Goal: Task Accomplishment & Management: Manage account settings

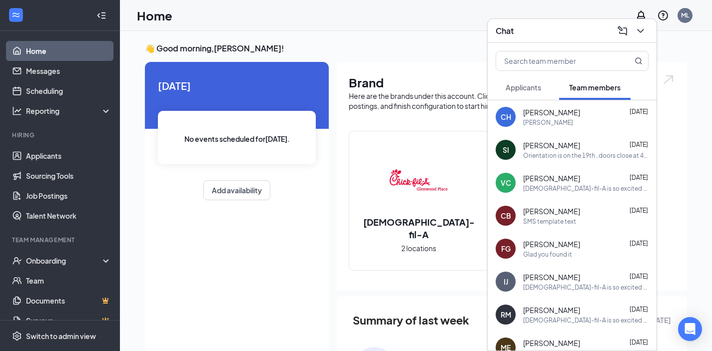
click at [239, 316] on div "[DATE] No events scheduled for [DATE] . Add availability" at bounding box center [237, 208] width 184 height 293
click at [642, 33] on icon "ChevronDown" at bounding box center [641, 31] width 12 height 12
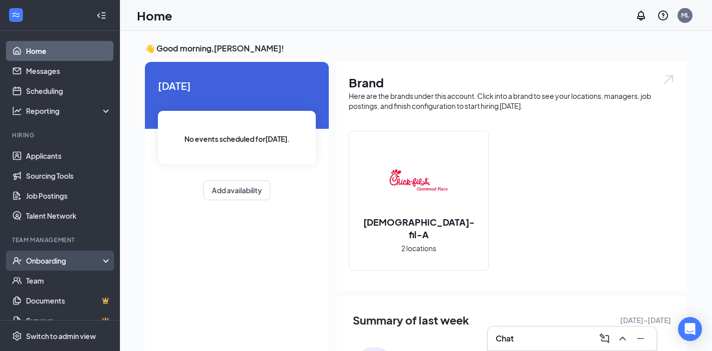
click at [64, 261] on div "Onboarding" at bounding box center [64, 261] width 77 height 10
click at [69, 279] on link "Overview" at bounding box center [68, 281] width 85 height 20
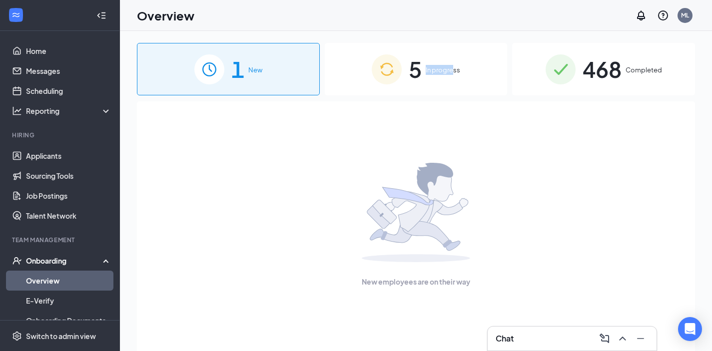
click at [453, 63] on div "5 In progress" at bounding box center [416, 69] width 183 height 52
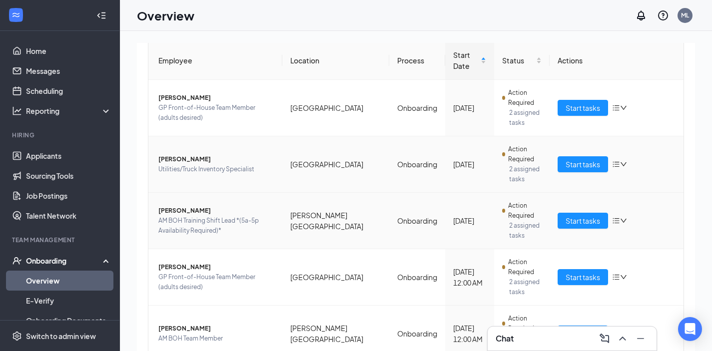
scroll to position [134, 0]
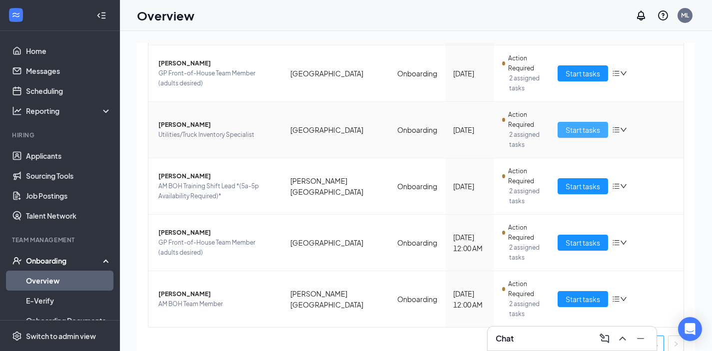
drag, startPoint x: 583, startPoint y: 122, endPoint x: 581, endPoint y: 117, distance: 5.4
click at [583, 124] on span "Start tasks" at bounding box center [583, 129] width 34 height 11
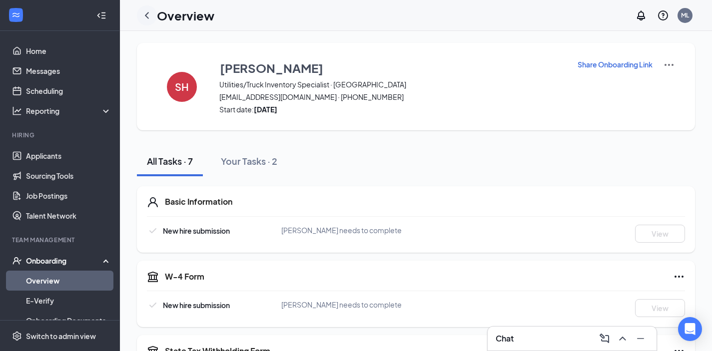
click at [145, 13] on icon "ChevronLeft" at bounding box center [147, 15] width 12 height 12
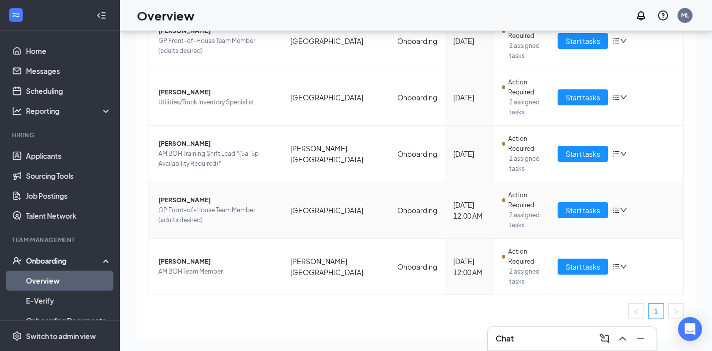
scroll to position [122, 0]
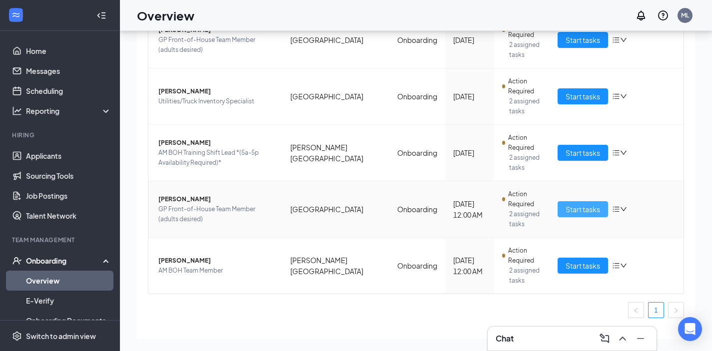
click at [558, 201] on button "Start tasks" at bounding box center [583, 209] width 50 height 16
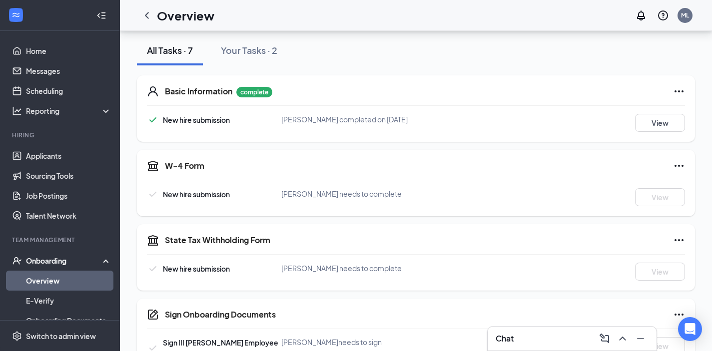
scroll to position [285, 0]
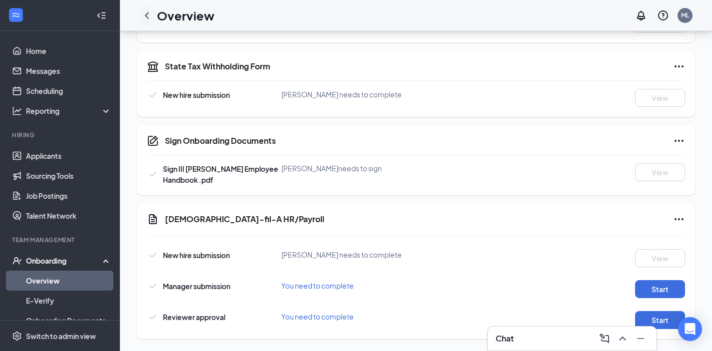
click at [142, 8] on div at bounding box center [147, 15] width 20 height 20
click at [148, 10] on icon "ChevronLeft" at bounding box center [147, 15] width 12 height 12
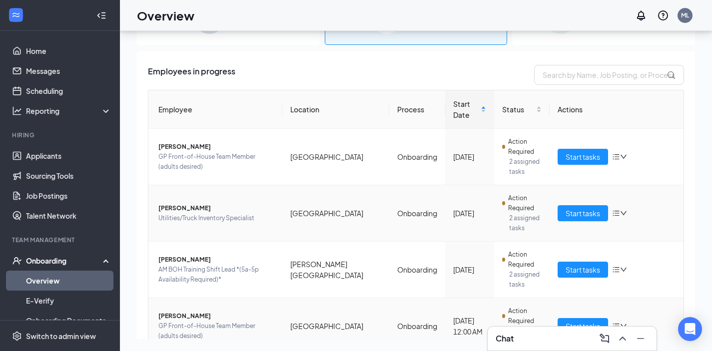
scroll to position [134, 0]
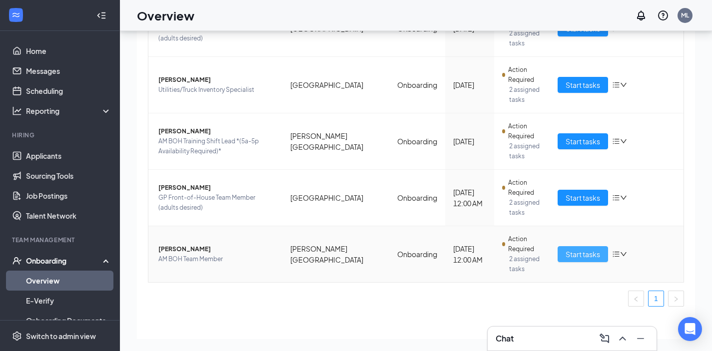
click at [568, 249] on span "Start tasks" at bounding box center [583, 254] width 34 height 11
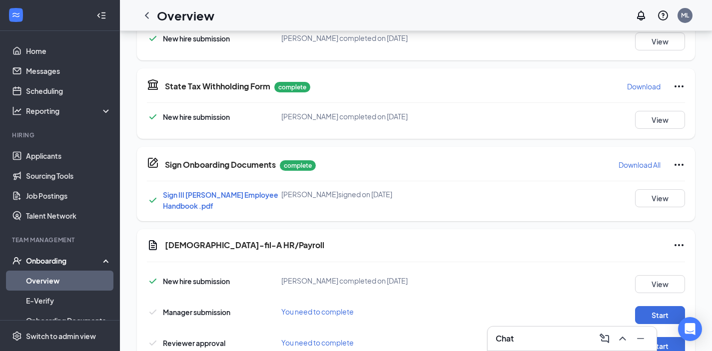
scroll to position [305, 0]
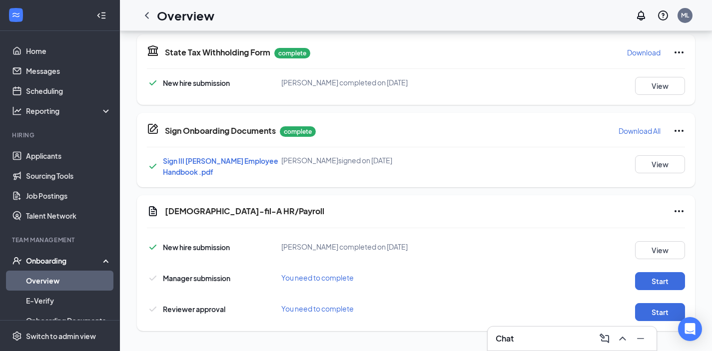
click at [632, 281] on div "Start" at bounding box center [651, 281] width 67 height 18
click at [642, 282] on button "Start" at bounding box center [660, 281] width 50 height 18
click at [653, 308] on button "Start" at bounding box center [660, 312] width 50 height 18
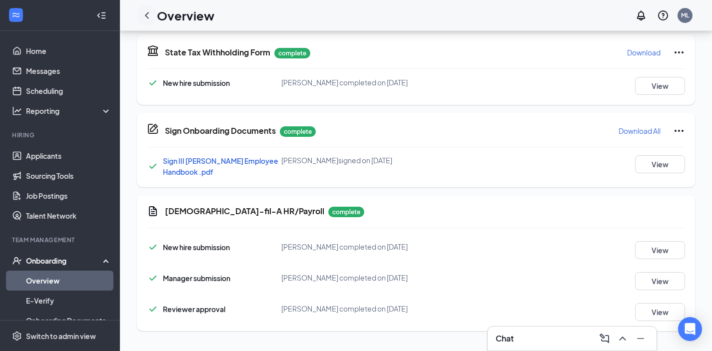
click at [143, 11] on icon "ChevronLeft" at bounding box center [147, 15] width 12 height 12
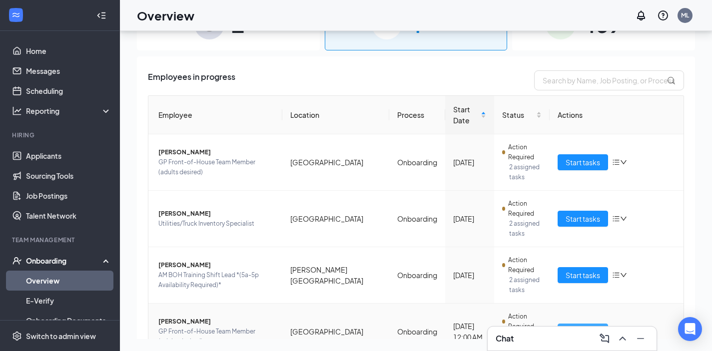
click at [566, 326] on span "Start tasks" at bounding box center [583, 331] width 34 height 11
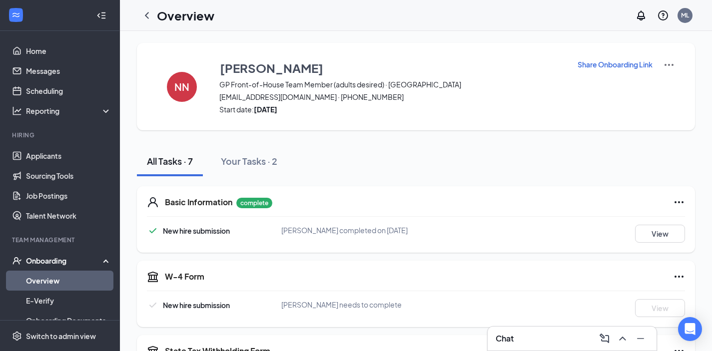
click at [598, 66] on p "Share Onboarding Link" at bounding box center [615, 64] width 75 height 10
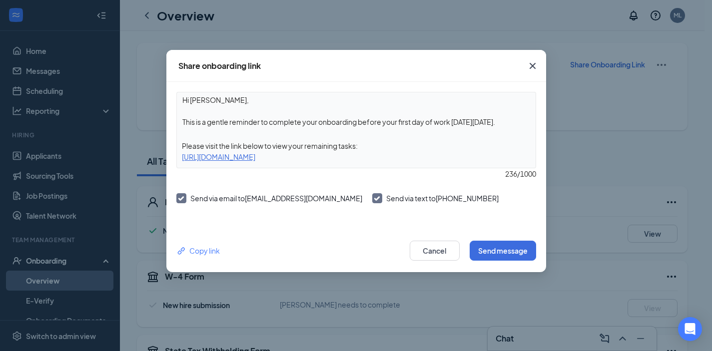
drag, startPoint x: 361, startPoint y: 121, endPoint x: 512, endPoint y: 126, distance: 151.0
click at [512, 126] on textarea "Hi [PERSON_NAME], This is a gentle reminder to complete your onboarding before …" at bounding box center [356, 110] width 359 height 37
type textarea "Hi [PERSON_NAME], This is a gentle reminder to complete your onboarding [DATE] …"
click at [515, 245] on button "Send message" at bounding box center [503, 251] width 66 height 20
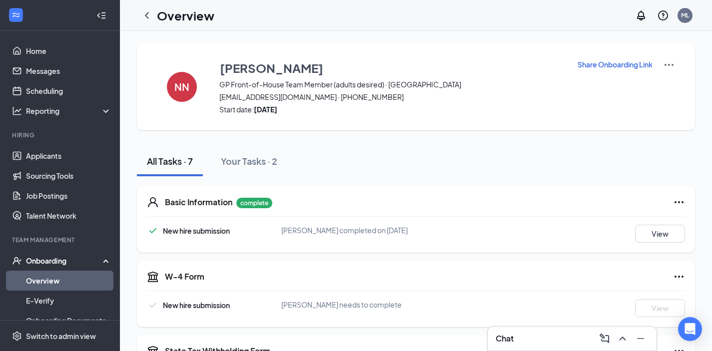
click at [146, 16] on icon "ChevronLeft" at bounding box center [147, 15] width 4 height 6
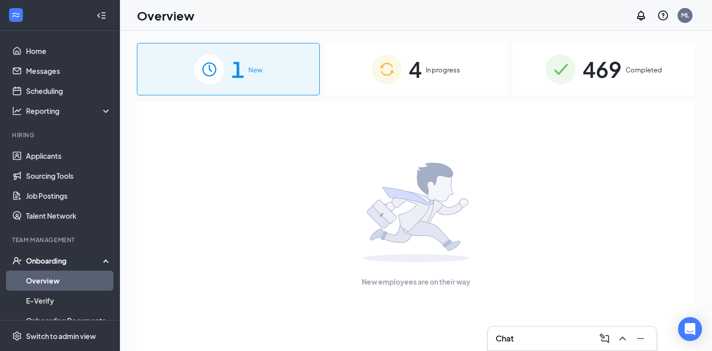
click at [412, 58] on span "4" at bounding box center [415, 69] width 13 height 34
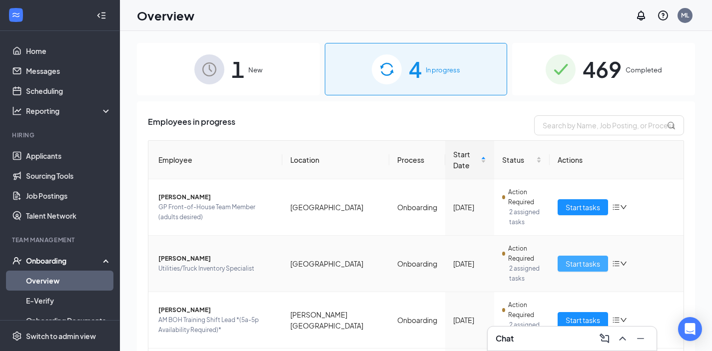
click at [591, 258] on span "Start tasks" at bounding box center [583, 263] width 34 height 11
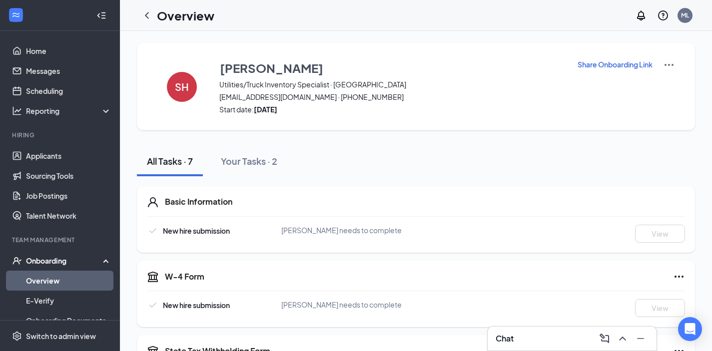
click at [633, 68] on p "Share Onboarding Link" at bounding box center [615, 64] width 75 height 10
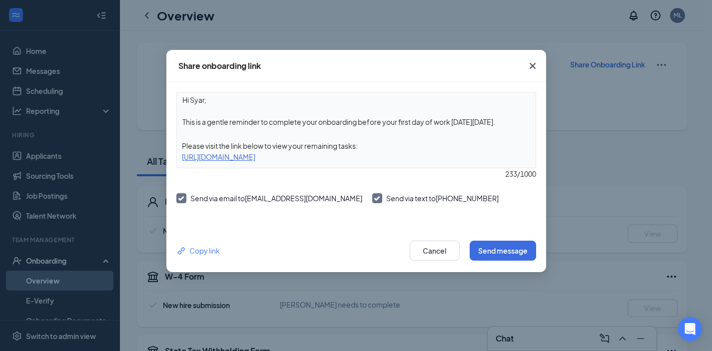
click at [494, 118] on textarea "Hi Syar, This is a gentle reminder to complete your onboarding before your firs…" at bounding box center [356, 110] width 359 height 37
drag, startPoint x: 502, startPoint y: 120, endPoint x: 362, endPoint y: 119, distance: 139.9
click at [362, 119] on textarea "Hi Syar, This is a gentle reminder to complete your onboarding before your firs…" at bounding box center [356, 110] width 359 height 37
type textarea "Hi Syar, This is a gentle reminder to complete your onboarding [DATE] before 12…"
click at [510, 245] on button "Send message" at bounding box center [503, 251] width 66 height 20
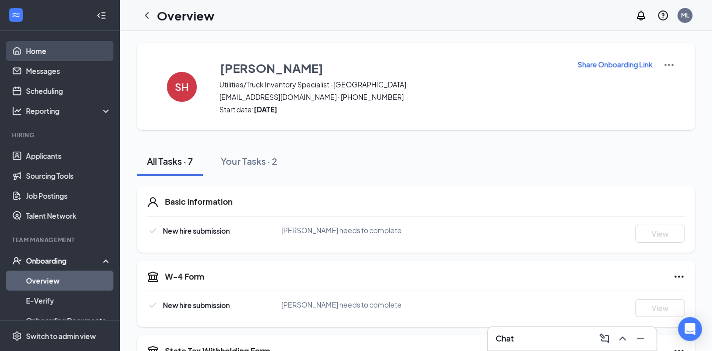
click at [72, 50] on link "Home" at bounding box center [68, 51] width 85 height 20
click at [72, 49] on link "Home" at bounding box center [68, 51] width 85 height 20
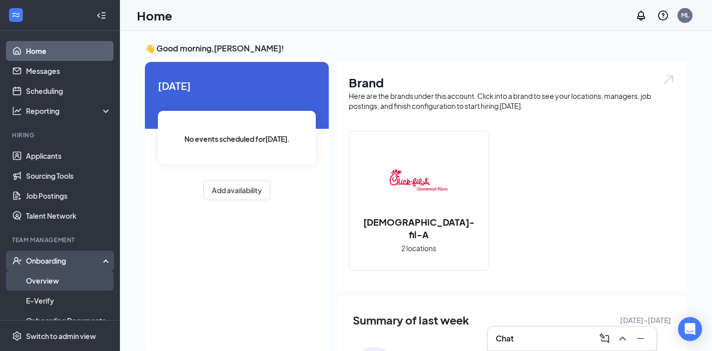
click at [73, 276] on link "Overview" at bounding box center [68, 281] width 85 height 20
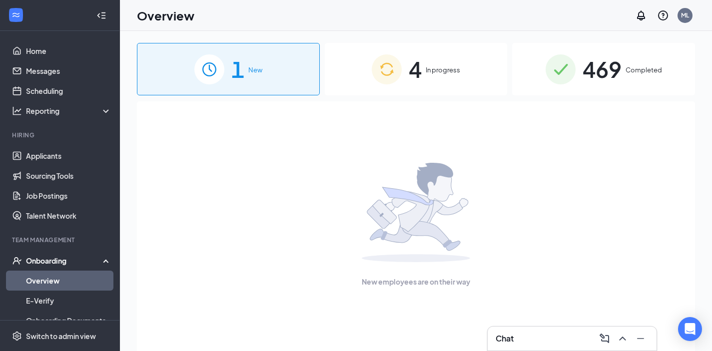
click at [426, 66] on span "In progress" at bounding box center [443, 70] width 34 height 10
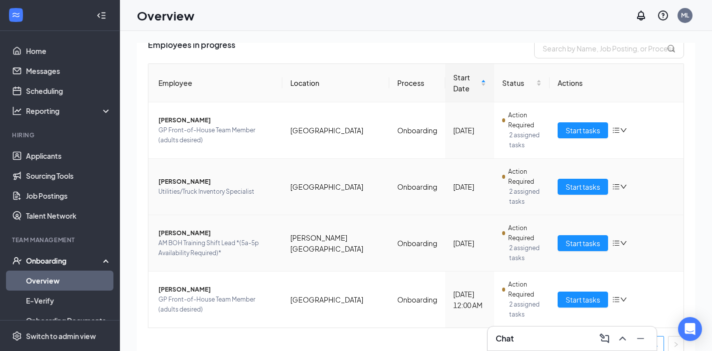
scroll to position [77, 0]
click at [582, 291] on button "Start tasks" at bounding box center [583, 299] width 50 height 16
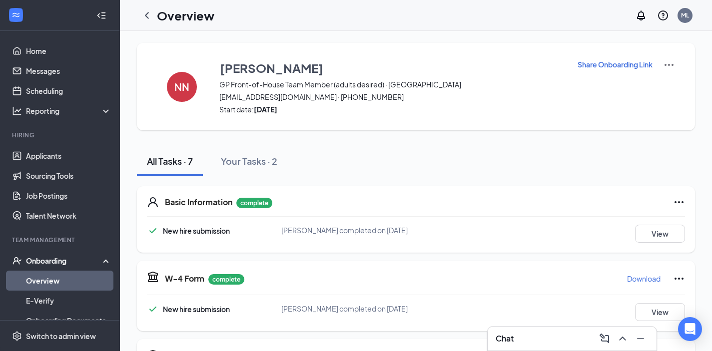
click at [593, 61] on p "Share Onboarding Link" at bounding box center [615, 64] width 75 height 10
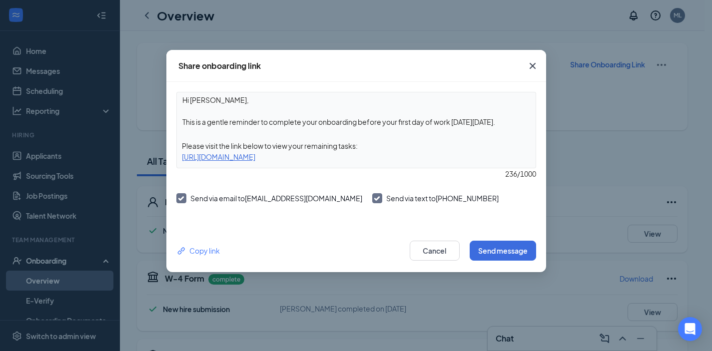
drag, startPoint x: 504, startPoint y: 120, endPoint x: 173, endPoint y: 120, distance: 330.9
click at [172, 122] on div "Hi [PERSON_NAME], This is a gentle reminder to complete your onboarding before …" at bounding box center [356, 155] width 380 height 147
click at [204, 121] on textarea "Hi [PERSON_NAME], You have more task and your onboarding will be complete." at bounding box center [356, 110] width 359 height 37
click at [213, 123] on textarea "Hi [PERSON_NAME], You have more task and your onboarding will be complete." at bounding box center [356, 110] width 359 height 37
type textarea "Hi [PERSON_NAME], You have 1 more task and your onboarding will be complete."
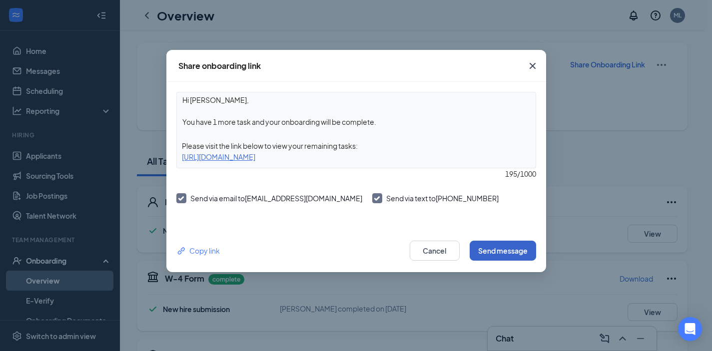
drag, startPoint x: 514, startPoint y: 245, endPoint x: 519, endPoint y: 245, distance: 5.0
click at [518, 245] on button "Send message" at bounding box center [503, 251] width 66 height 20
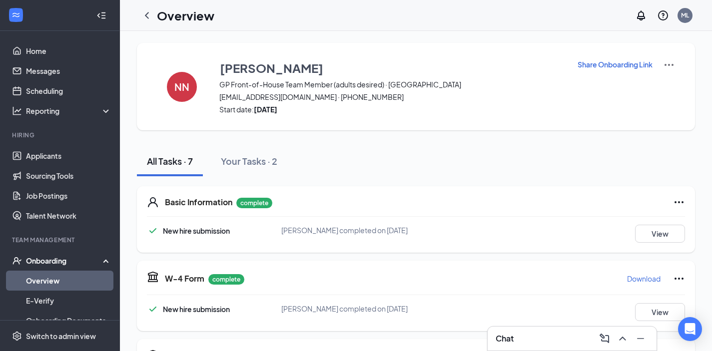
click at [149, 15] on icon "ChevronLeft" at bounding box center [147, 15] width 12 height 12
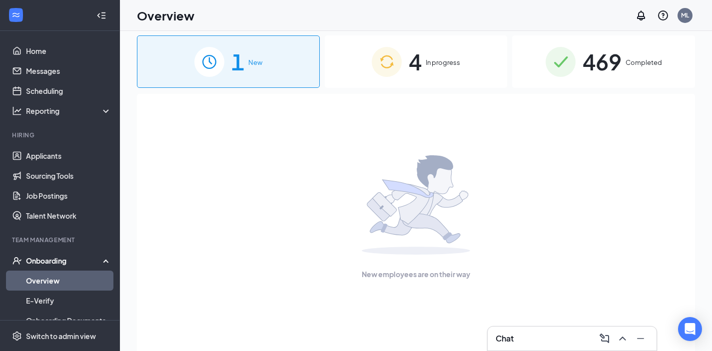
scroll to position [16, 0]
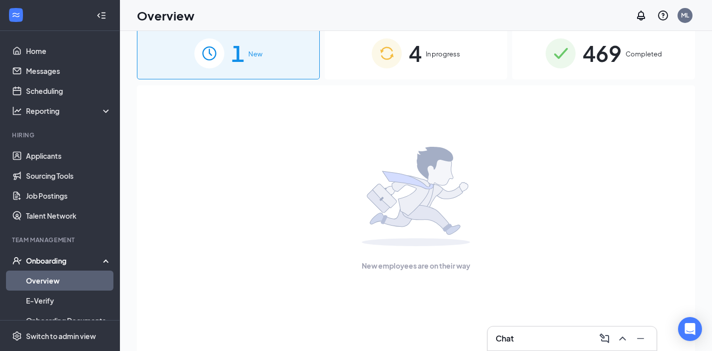
click at [460, 38] on div "4 In progress" at bounding box center [416, 53] width 183 height 52
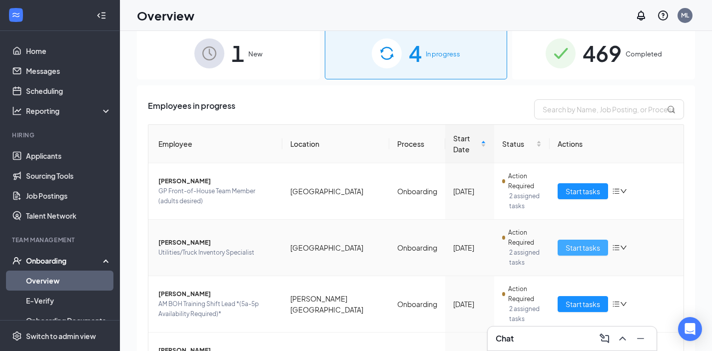
click at [593, 242] on span "Start tasks" at bounding box center [583, 247] width 34 height 11
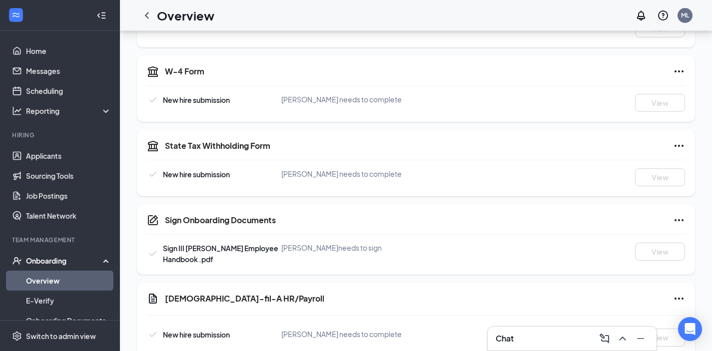
click at [152, 11] on icon "ChevronLeft" at bounding box center [147, 15] width 12 height 12
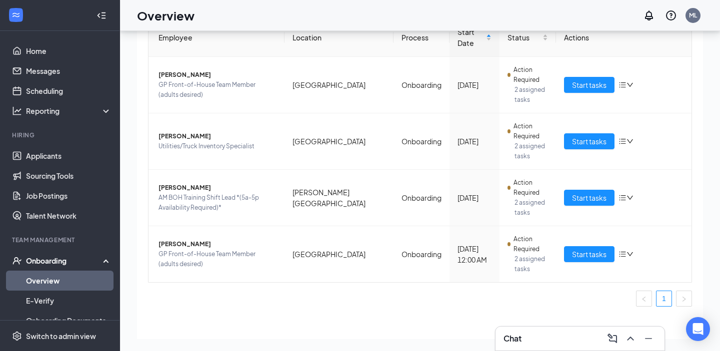
scroll to position [37, 0]
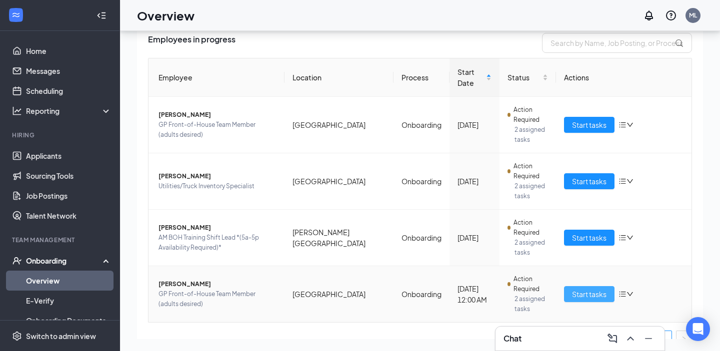
click at [587, 286] on button "Start tasks" at bounding box center [589, 294] width 50 height 16
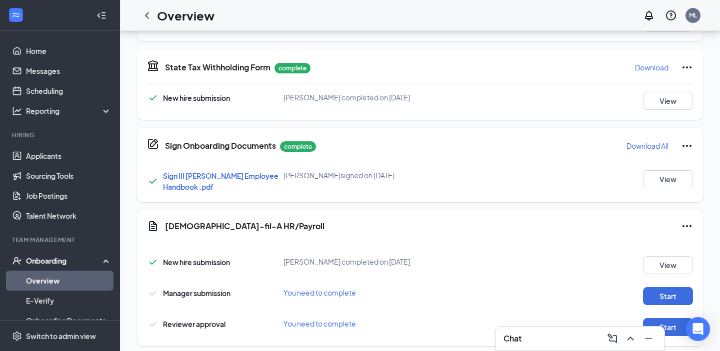
scroll to position [305, 0]
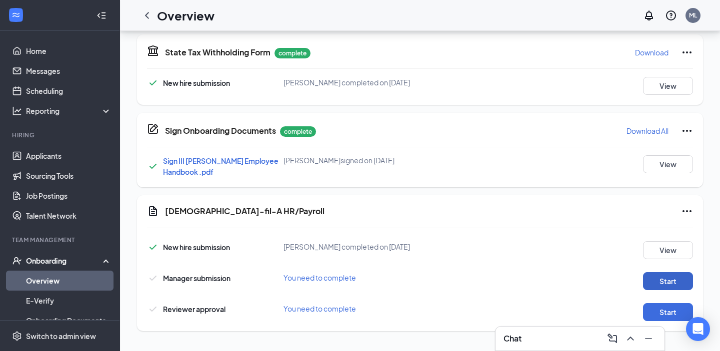
click at [669, 276] on button "Start" at bounding box center [668, 281] width 50 height 18
click at [663, 314] on button "Start" at bounding box center [668, 312] width 50 height 18
click at [141, 11] on icon "ChevronLeft" at bounding box center [147, 15] width 12 height 12
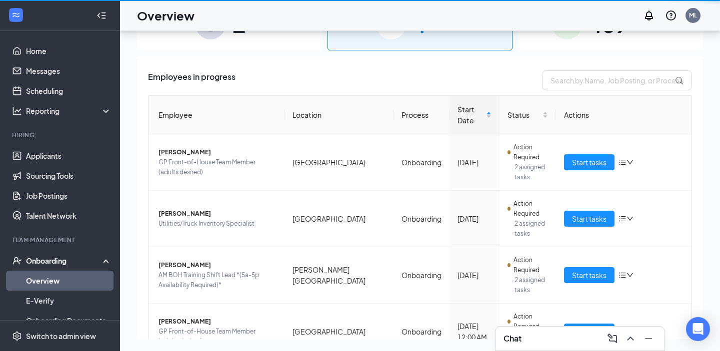
scroll to position [45, 0]
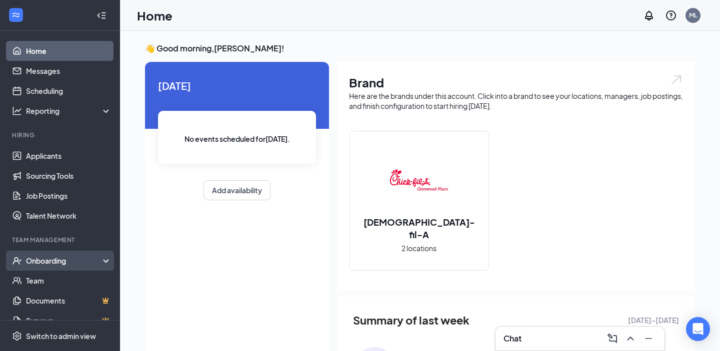
click at [48, 268] on div "Onboarding" at bounding box center [60, 261] width 120 height 20
click at [52, 285] on link "Overview" at bounding box center [68, 281] width 85 height 20
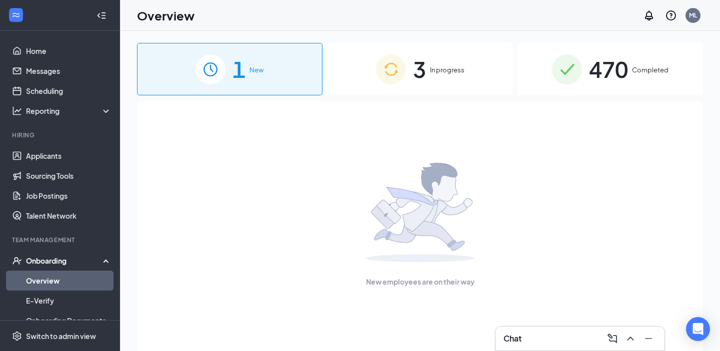
click at [424, 65] on span "3" at bounding box center [419, 69] width 13 height 34
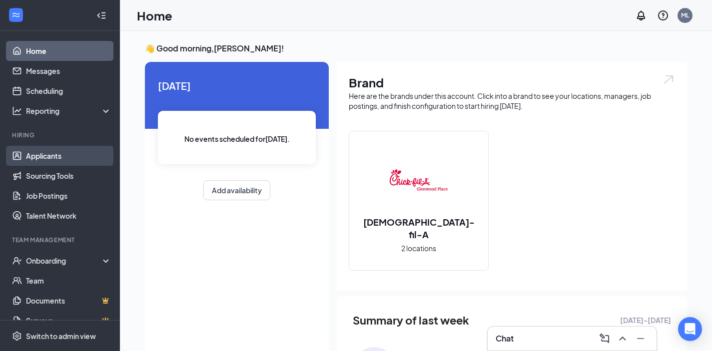
click at [27, 160] on link "Applicants" at bounding box center [68, 156] width 85 height 20
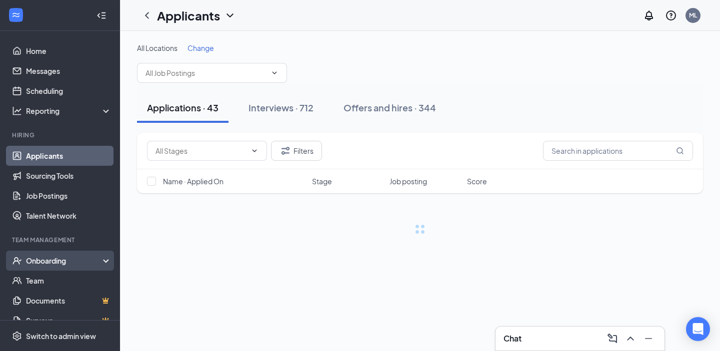
drag, startPoint x: 66, startPoint y: 254, endPoint x: 67, endPoint y: 269, distance: 15.5
click at [67, 254] on div "Onboarding" at bounding box center [60, 261] width 120 height 20
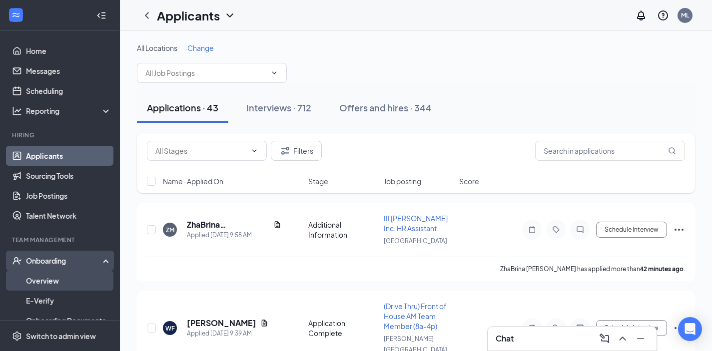
click at [66, 273] on link "Overview" at bounding box center [68, 281] width 85 height 20
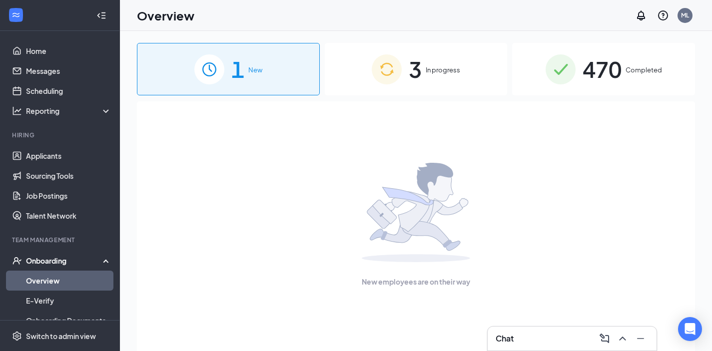
click at [404, 80] on div "3 In progress" at bounding box center [416, 69] width 183 height 52
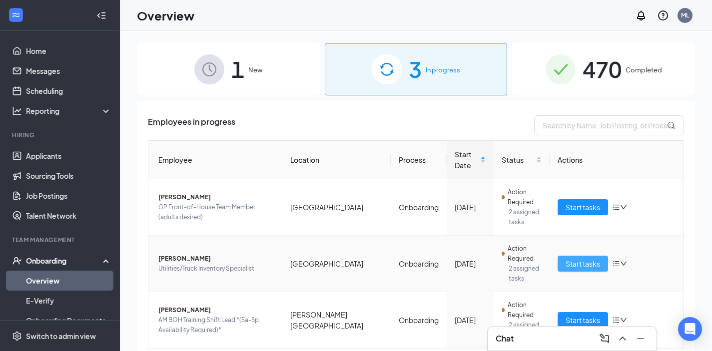
click at [570, 258] on span "Start tasks" at bounding box center [583, 263] width 34 height 11
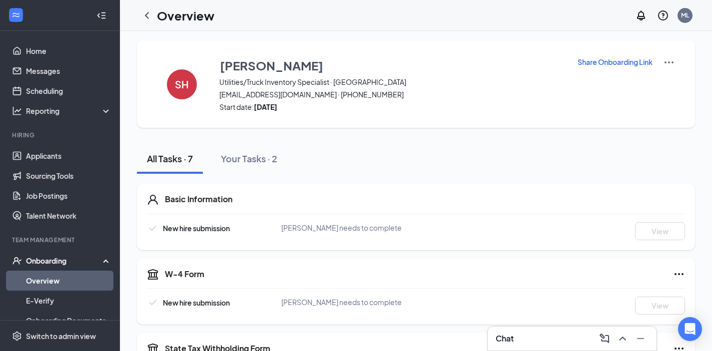
scroll to position [88, 0]
